Goal: Task Accomplishment & Management: Use online tool/utility

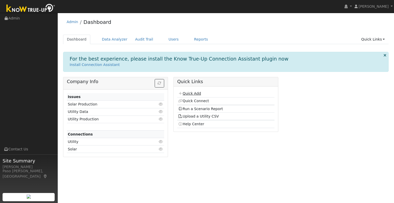
click at [187, 94] on link "Quick Add" at bounding box center [189, 93] width 23 height 4
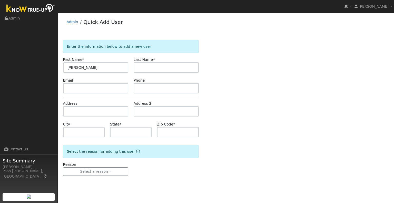
type input "Patrick"
drag, startPoint x: 149, startPoint y: 69, endPoint x: 127, endPoint y: 68, distance: 21.8
click at [127, 68] on div "First Name * Patrick Last Name * Lerm" at bounding box center [130, 65] width 141 height 16
paste input "mieux"
type input "Lemieux"
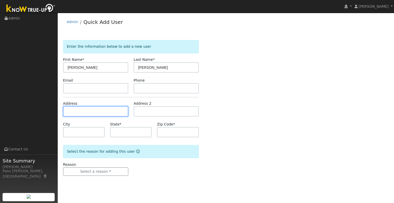
click at [81, 107] on input "text" at bounding box center [95, 111] width 65 height 10
paste input "958 Parkview Pl, San Luis Obispo, 93405"
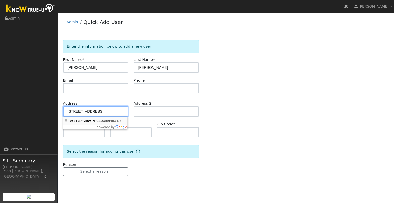
type input "[STREET_ADDRESS]"
type input "San Luis Obispo"
type input "CA"
type input "93405"
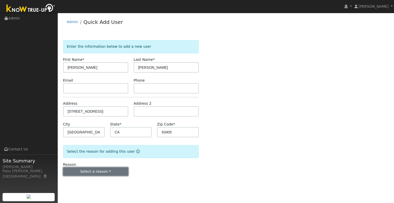
click at [113, 171] on button "Select a reason" at bounding box center [95, 171] width 65 height 9
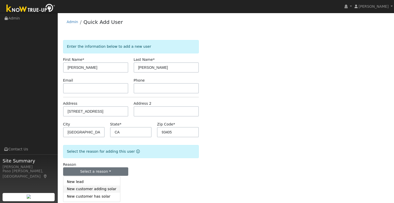
click at [99, 190] on link "New customer adding solar" at bounding box center [91, 189] width 57 height 7
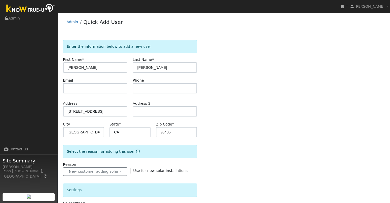
click at [256, 161] on div "Enter the information below to add a new user First Name * Patrick Last Name * …" at bounding box center [224, 179] width 322 height 279
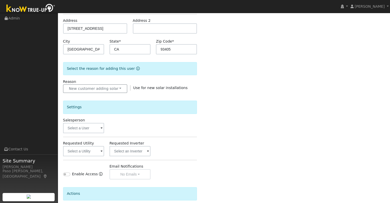
scroll to position [103, 0]
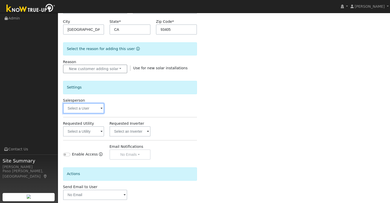
click at [84, 109] on input "text" at bounding box center [83, 108] width 41 height 10
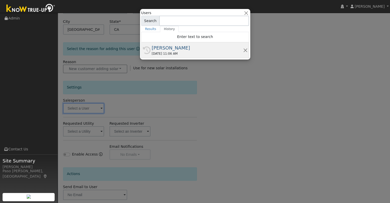
click at [176, 46] on div "[PERSON_NAME]" at bounding box center [197, 47] width 91 height 7
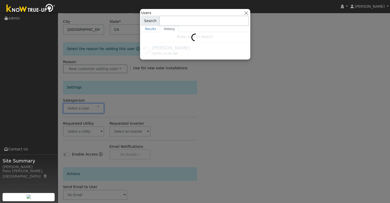
type input "[PERSON_NAME]"
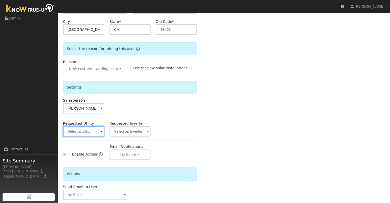
click at [95, 129] on input "text" at bounding box center [83, 131] width 41 height 10
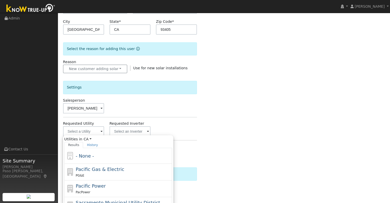
drag, startPoint x: 84, startPoint y: 166, endPoint x: 138, endPoint y: 169, distance: 54.2
click at [84, 167] on span "Pacific Gas & Electric" at bounding box center [100, 169] width 48 height 5
type input "Pacific Gas & Electric"
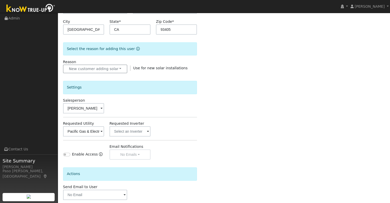
click at [265, 136] on div "Enter the information below to add a new user First Name * Patrick Last Name * …" at bounding box center [224, 81] width 322 height 289
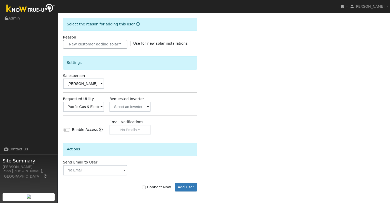
scroll to position [128, 0]
click at [156, 186] on label "Connect Now" at bounding box center [156, 186] width 29 height 5
click at [146, 186] on input "Connect Now" at bounding box center [144, 187] width 4 height 4
checkbox input "true"
click at [188, 188] on button "Add User" at bounding box center [186, 186] width 22 height 9
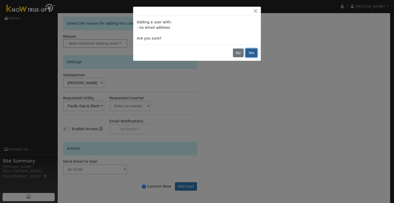
click at [253, 54] on button "Yes" at bounding box center [252, 52] width 12 height 9
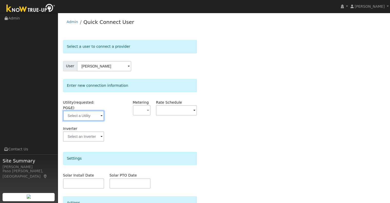
click at [98, 111] on input "text" at bounding box center [83, 116] width 41 height 10
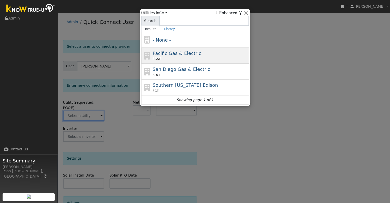
click at [164, 54] on span "Pacific Gas & Electric" at bounding box center [177, 53] width 48 height 5
type input "PG&E"
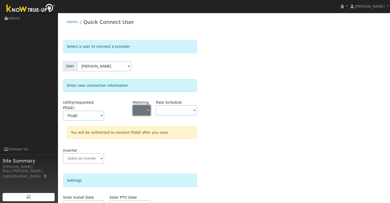
click at [143, 112] on button "button" at bounding box center [142, 110] width 18 height 10
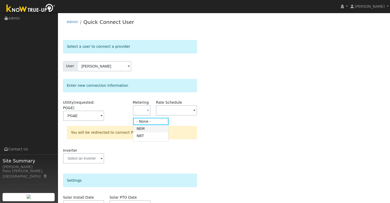
click at [143, 129] on link "NEM" at bounding box center [151, 128] width 36 height 7
click at [169, 116] on div "Rate Schedule" at bounding box center [176, 113] width 46 height 26
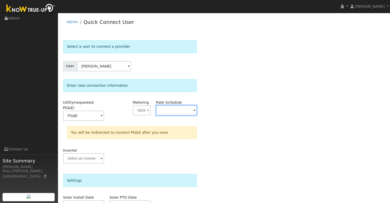
click at [168, 113] on input "text" at bounding box center [176, 110] width 41 height 10
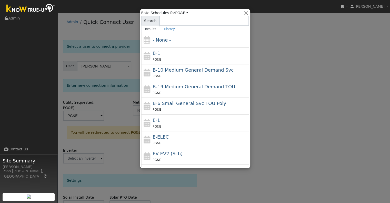
scroll to position [73, 0]
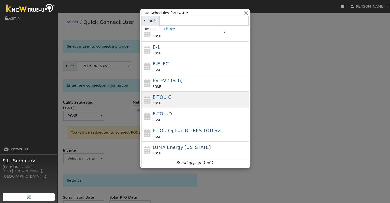
click at [169, 102] on div "PG&E" at bounding box center [200, 103] width 95 height 5
type input "E-TOU-C"
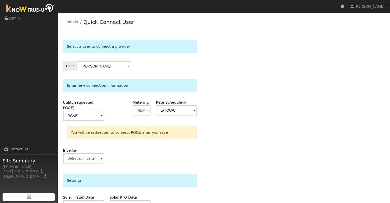
click at [252, 125] on div "Select a user to connect a provider User Patrick Lemieux Account Default Accoun…" at bounding box center [224, 156] width 322 height 233
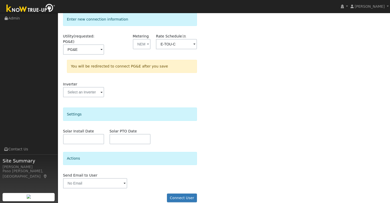
scroll to position [67, 0]
click at [181, 193] on button "Connect User" at bounding box center [182, 197] width 30 height 9
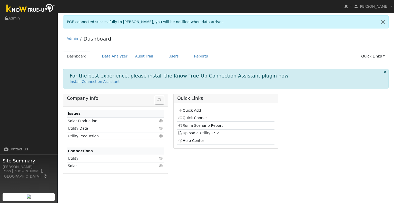
click at [201, 123] on link "Run a Scenario Report" at bounding box center [200, 125] width 45 height 4
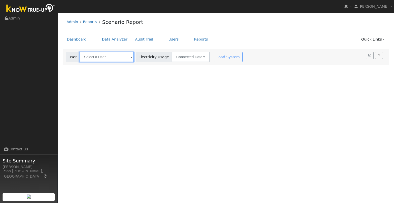
click at [104, 55] on input "text" at bounding box center [107, 57] width 54 height 10
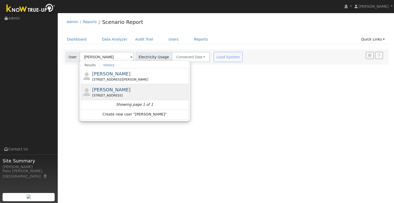
click at [108, 91] on span "[PERSON_NAME]" at bounding box center [111, 89] width 38 height 5
type input "[PERSON_NAME]"
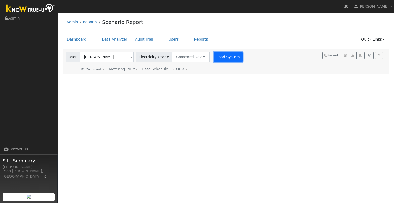
click at [218, 57] on button "Load System" at bounding box center [228, 57] width 29 height 10
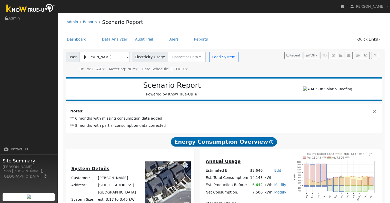
scroll to position [26, 0]
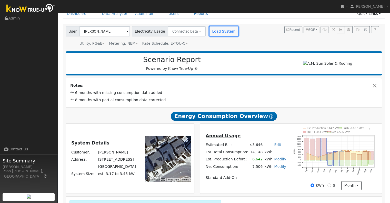
click at [219, 36] on button "Load System" at bounding box center [223, 31] width 29 height 10
click at [211, 28] on button "Load System" at bounding box center [223, 31] width 29 height 10
click at [209, 32] on button "Load System" at bounding box center [223, 31] width 29 height 10
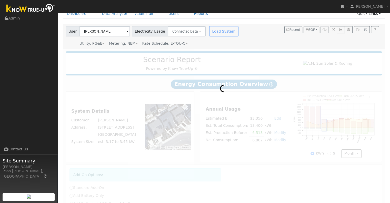
radio input "true"
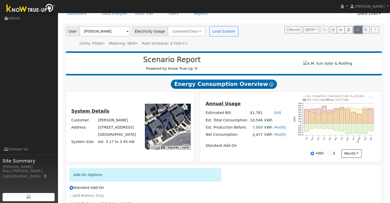
click at [357, 31] on icon "button" at bounding box center [358, 29] width 4 height 3
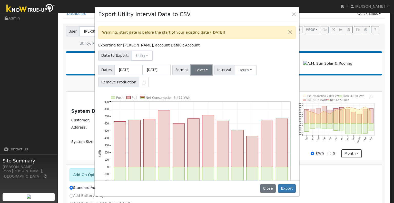
click at [191, 71] on button "Select" at bounding box center [202, 70] width 22 height 10
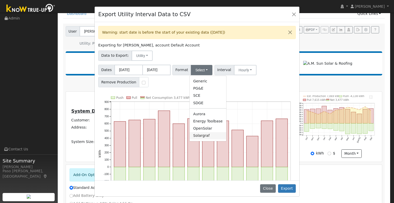
click at [203, 132] on link "Solargraf" at bounding box center [208, 135] width 37 height 7
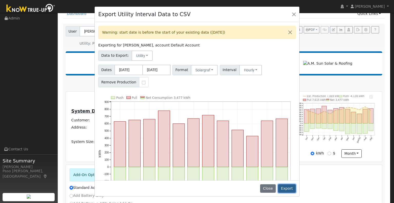
click at [287, 186] on button "Export" at bounding box center [287, 188] width 18 height 9
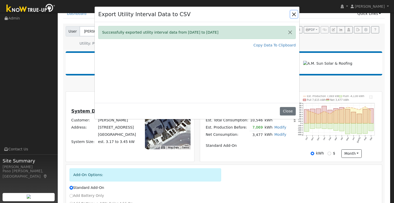
click at [293, 11] on button "Close" at bounding box center [293, 14] width 7 height 7
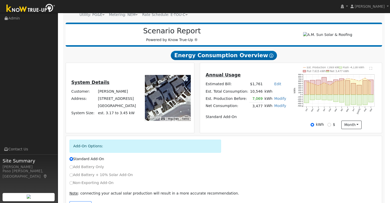
scroll to position [74, 0]
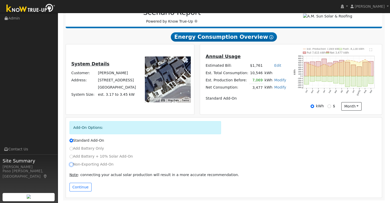
drag, startPoint x: 72, startPoint y: 164, endPoint x: 78, endPoint y: 169, distance: 7.3
click at [73, 164] on input "Non-Exporting Add-On" at bounding box center [72, 165] width 4 height 4
radio input "true"
radio input "false"
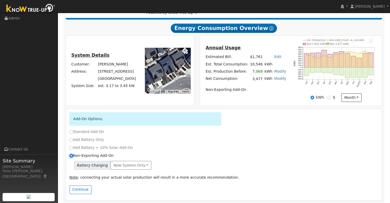
scroll to position [85, 0]
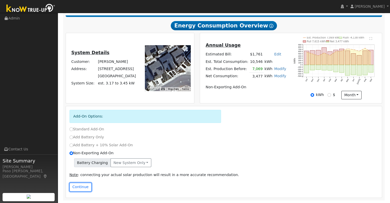
click at [81, 186] on button "Continue" at bounding box center [81, 187] width 22 height 9
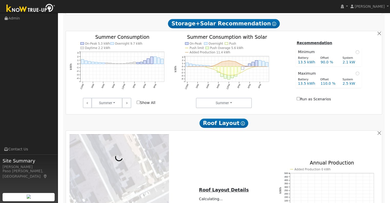
scroll to position [170, 0]
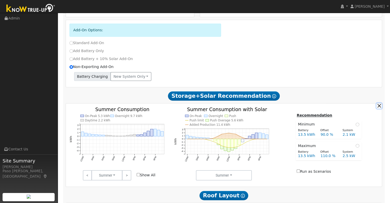
click at [378, 108] on button "button" at bounding box center [379, 105] width 5 height 5
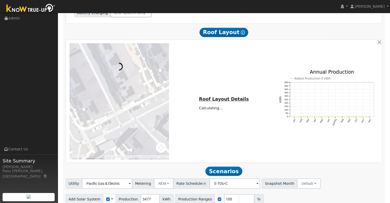
scroll to position [258, 0]
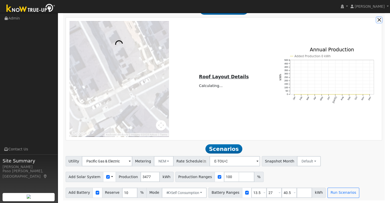
click at [377, 18] on button "button" at bounding box center [379, 19] width 5 height 5
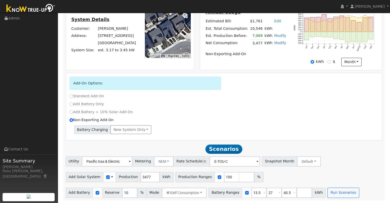
scroll to position [119, 0]
click at [144, 176] on input "3477" at bounding box center [150, 177] width 19 height 10
drag, startPoint x: 143, startPoint y: 175, endPoint x: 137, endPoint y: 173, distance: 7.2
click at [132, 173] on div "Add Solar System Use CSV Data Production 3477 kWh" at bounding box center [120, 177] width 108 height 10
type input "7"
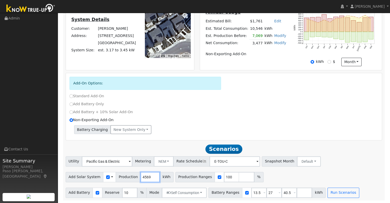
type input "4569"
click at [267, 191] on input "27" at bounding box center [274, 193] width 15 height 10
type input "40.5"
type input "4"
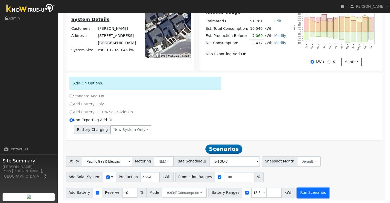
click at [297, 193] on button "Run Scenarios" at bounding box center [313, 193] width 32 height 10
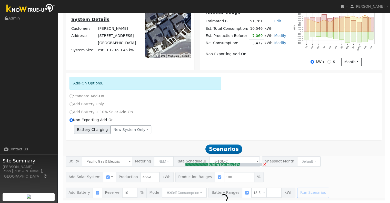
type input "3.0"
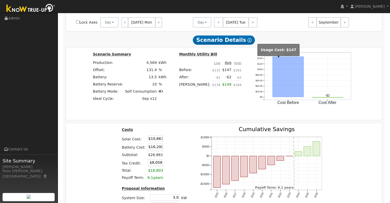
scroll to position [436, 0]
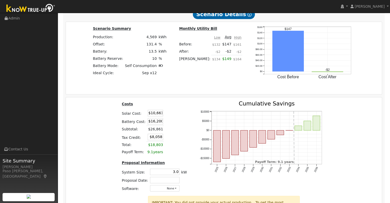
drag, startPoint x: 150, startPoint y: 114, endPoint x: 337, endPoint y: 73, distance: 191.8
click at [261, 118] on div "Costs Solar Cost: $10,661 Battery Cost: $16,200 Subtotal: $26,861 Tax Credit: $…" at bounding box center [224, 148] width 320 height 95
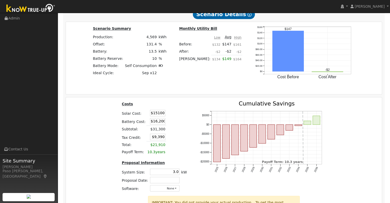
type input "$15,100"
type input "$9,390"
drag, startPoint x: 151, startPoint y: 122, endPoint x: 191, endPoint y: 114, distance: 41.5
click at [186, 116] on div "Costs Solar Cost: $15,100 Battery Cost: $16,200 Subtotal: $31,300 Tax Credit: $…" at bounding box center [154, 148] width 78 height 95
type input "$12,577"
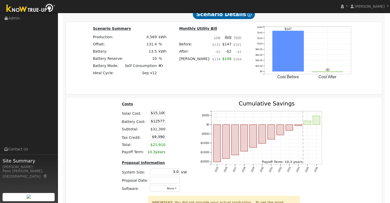
type input "$8,303"
click at [98, 131] on div "Costs Solar Cost: $15,100 Battery Cost: $12,577 Subtotal: $31,300 Tax Credit: $…" at bounding box center [224, 148] width 320 height 95
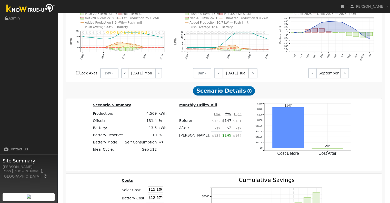
scroll to position [487, 0]
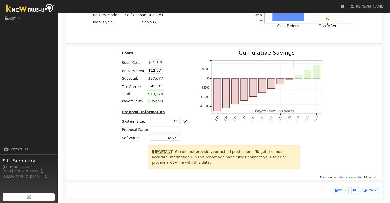
click at [173, 123] on input "3.0" at bounding box center [165, 121] width 30 height 6
type input "0"
type input "3.8"
click at [182, 104] on table "Costs Solar Cost: $15,100 Battery Cost: $12,577 Subtotal: $27,677 Tax Credit: $…" at bounding box center [154, 77] width 67 height 55
click at [343, 191] on span "PDF" at bounding box center [339, 191] width 9 height 4
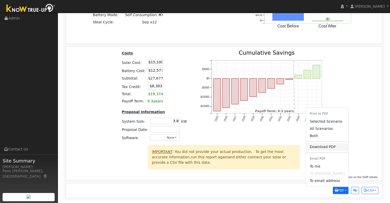
click at [331, 147] on link "Download PDF" at bounding box center [327, 146] width 42 height 7
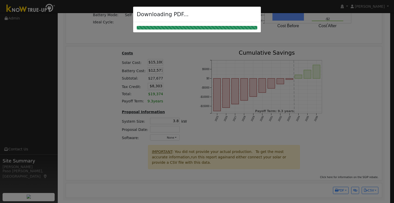
click at [376, 79] on div at bounding box center [197, 101] width 394 height 203
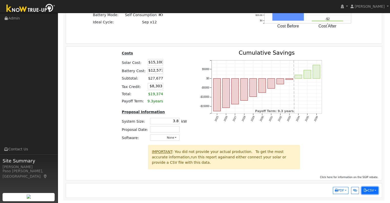
click at [367, 190] on icon "button" at bounding box center [366, 190] width 4 height 3
click at [354, 147] on div at bounding box center [342, 159] width 79 height 28
click at [335, 191] on icon "button" at bounding box center [336, 190] width 3 height 3
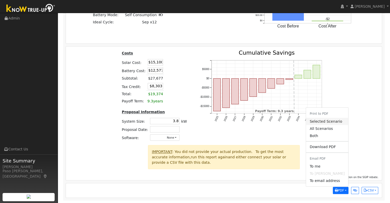
click at [327, 124] on link "Selected Scenario" at bounding box center [327, 121] width 42 height 7
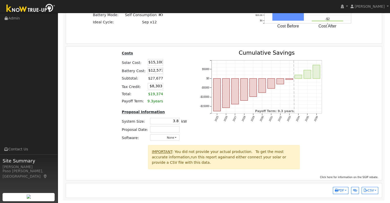
drag, startPoint x: 152, startPoint y: 64, endPoint x: 206, endPoint y: 59, distance: 54.4
click at [199, 62] on div "Costs Solar Cost: $15,100 Battery Cost: $12,577 Subtotal: $27,677 Tax Credit: $…" at bounding box center [224, 97] width 320 height 95
type input "$16,299"
type input "$8,663"
click at [153, 73] on input "$12,577" at bounding box center [155, 70] width 15 height 6
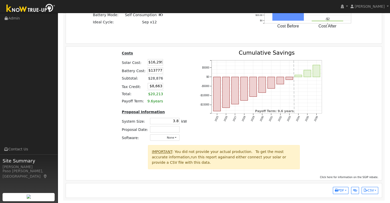
click at [179, 71] on table "Costs Solar Cost: $16,299 Battery Cost: $13777 Subtotal: $28,876 Tax Credit: $8…" at bounding box center [154, 77] width 67 height 55
type input "$13,777"
drag, startPoint x: 151, startPoint y: 86, endPoint x: 226, endPoint y: 74, distance: 75.8
click at [205, 82] on div "Costs Solar Cost: $16,299 Battery Cost: $13,777 Subtotal: $30,076 Tax Credit: $…" at bounding box center [224, 97] width 320 height 95
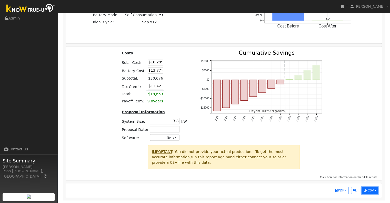
click at [366, 191] on icon "button" at bounding box center [366, 190] width 4 height 3
click at [350, 154] on div at bounding box center [342, 159] width 79 height 28
click at [340, 190] on span "PDF" at bounding box center [339, 191] width 9 height 4
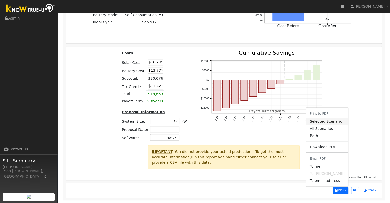
click at [331, 121] on link "Selected Scenario" at bounding box center [327, 121] width 42 height 7
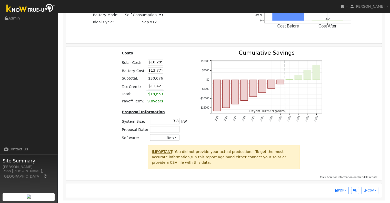
drag, startPoint x: 150, startPoint y: 89, endPoint x: 183, endPoint y: 90, distance: 32.9
click at [179, 90] on table "Costs Solar Cost: $16,299 Battery Cost: $13,777 Subtotal: $30,076 Tax Credit: $…" at bounding box center [154, 77] width 67 height 55
type input "$6,911"
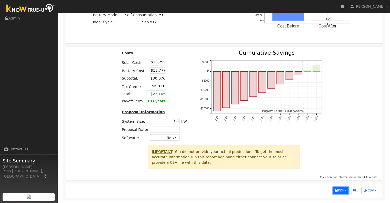
click at [340, 191] on span "PDF" at bounding box center [339, 191] width 9 height 4
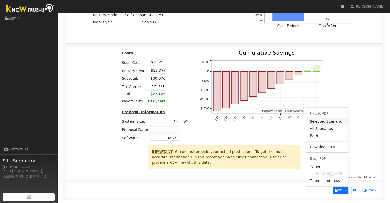
click at [323, 124] on link "Selected Scenario" at bounding box center [327, 121] width 42 height 7
